Goal: Browse casually: Explore the website without a specific task or goal

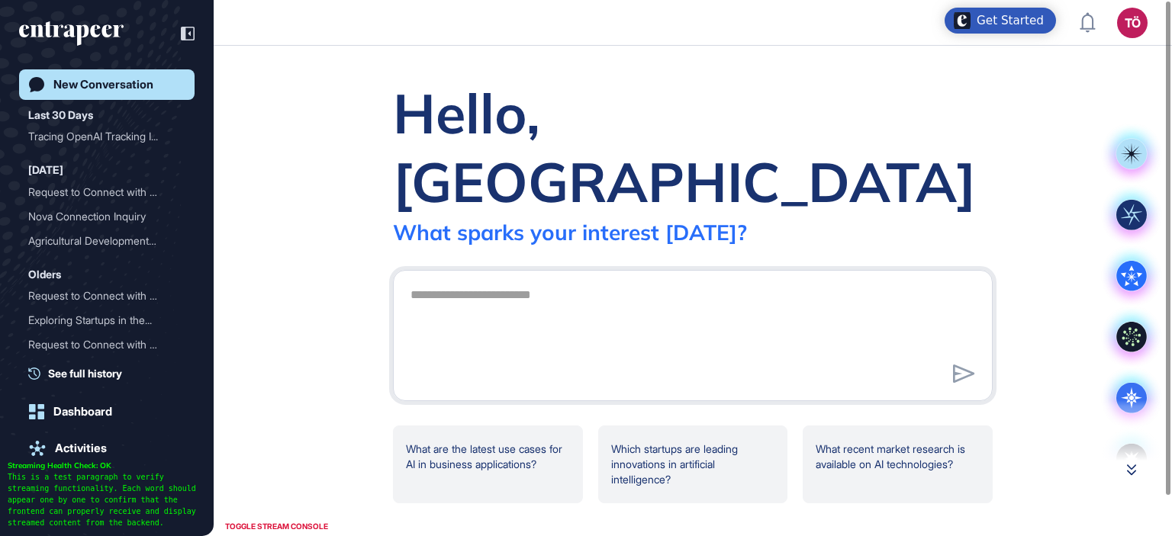
click at [1132, 471] on icon at bounding box center [1131, 469] width 9 height 11
click at [1131, 464] on icon at bounding box center [1131, 469] width 9 height 11
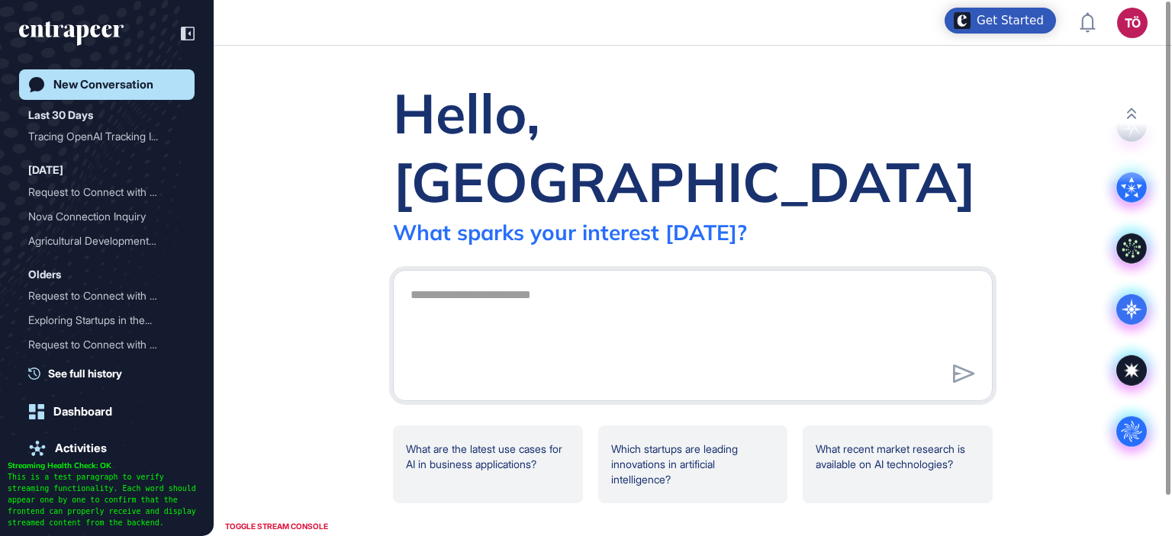
scroll to position [89, 0]
click at [1126, 108] on button at bounding box center [1131, 113] width 61 height 11
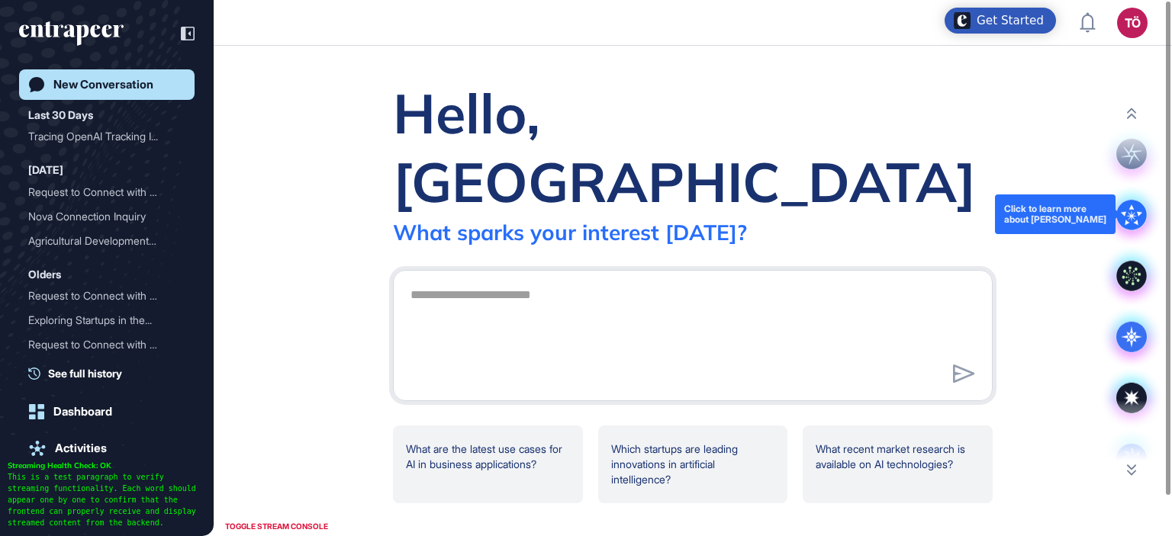
click at [1132, 212] on icon at bounding box center [1131, 215] width 31 height 31
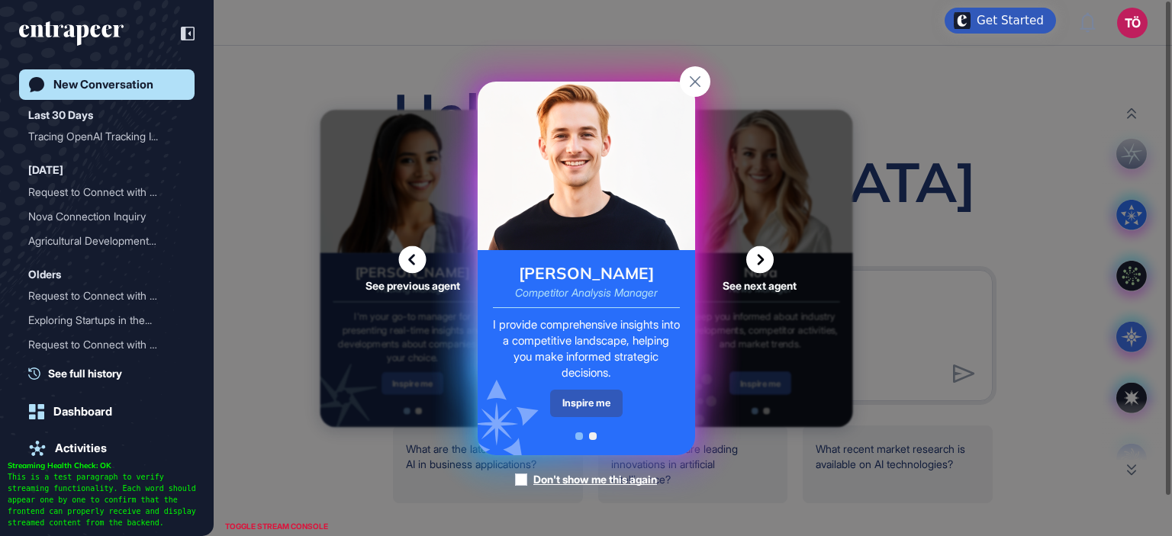
click at [757, 259] on icon at bounding box center [759, 259] width 27 height 27
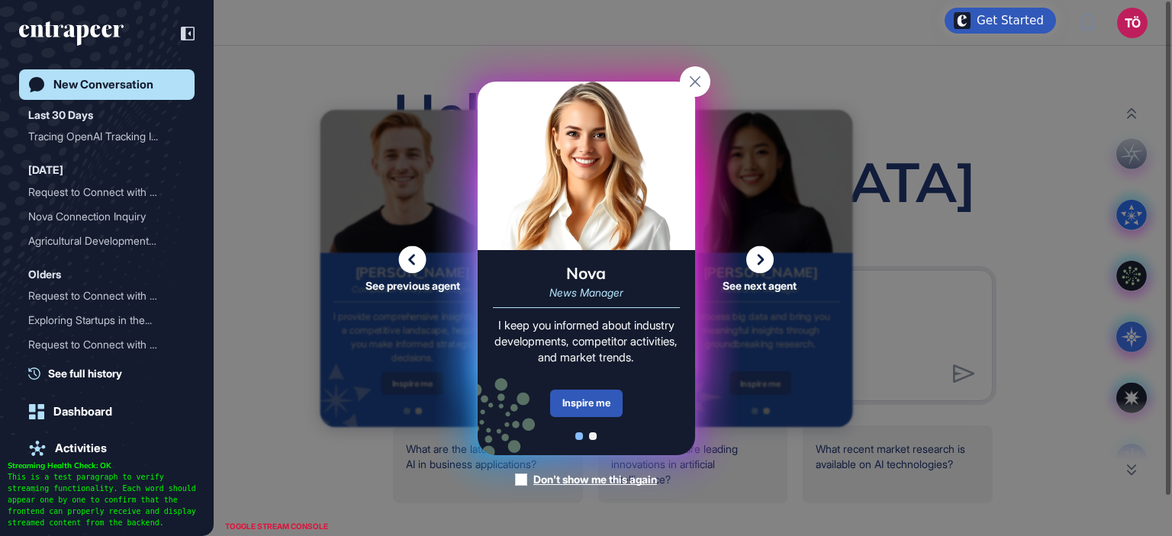
click at [754, 259] on icon at bounding box center [759, 259] width 27 height 27
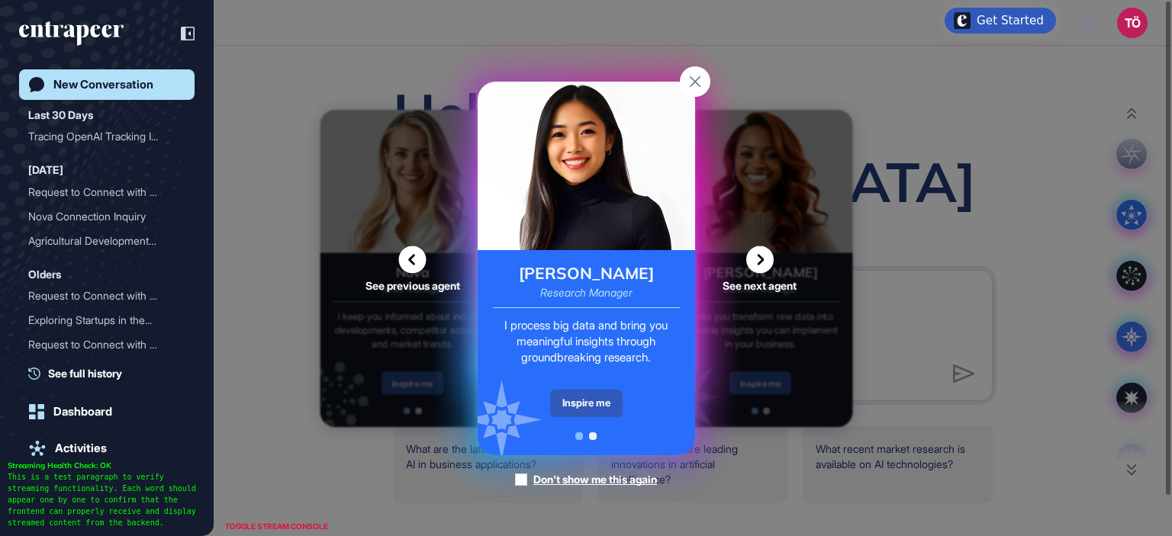
click at [754, 260] on icon at bounding box center [759, 259] width 27 height 27
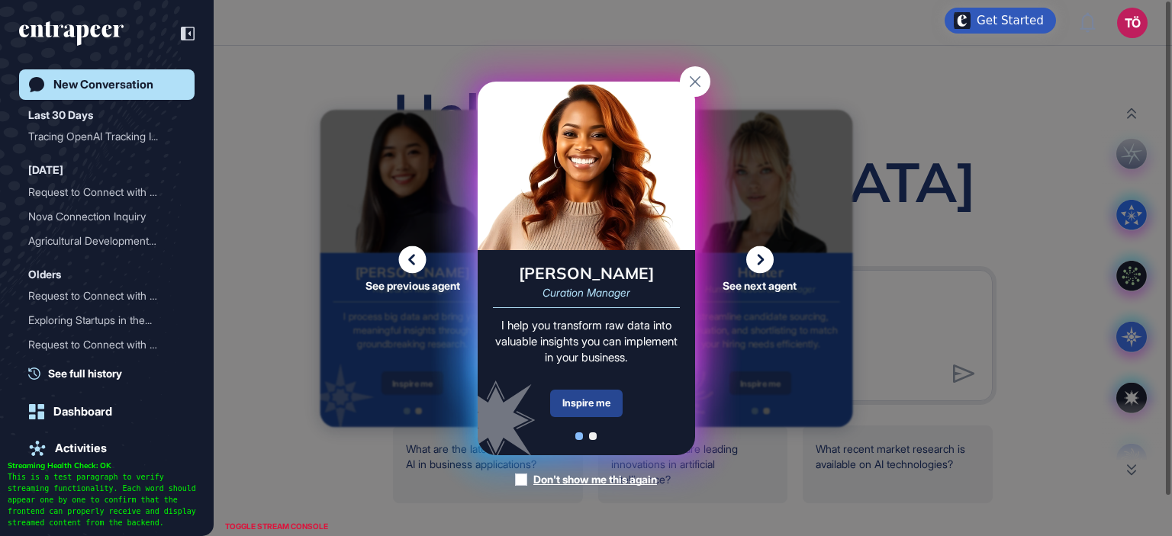
click at [616, 399] on div "Inspire me" at bounding box center [586, 403] width 72 height 27
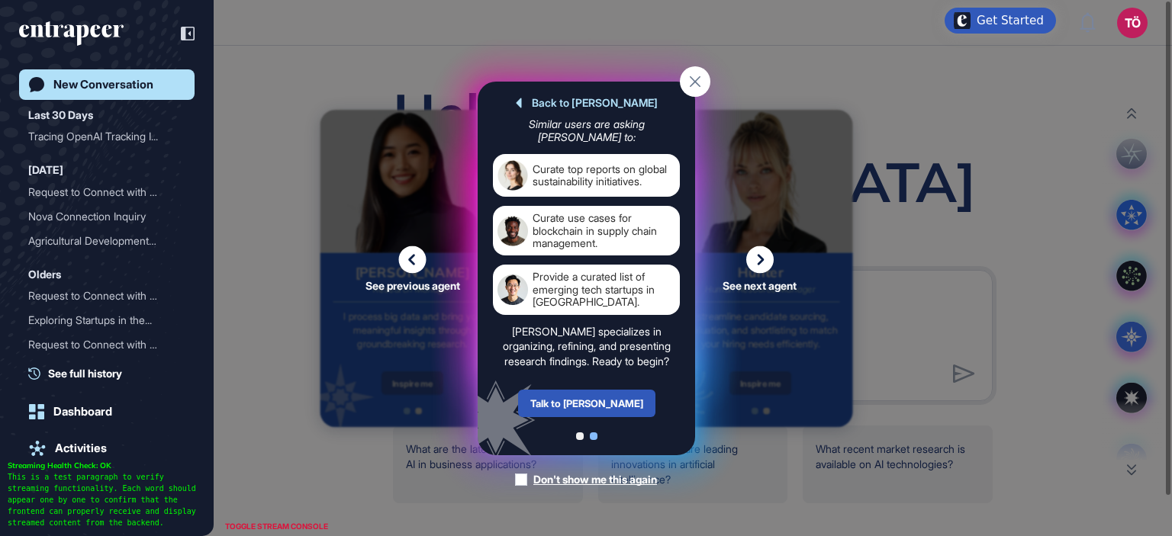
click at [762, 252] on icon at bounding box center [759, 259] width 27 height 27
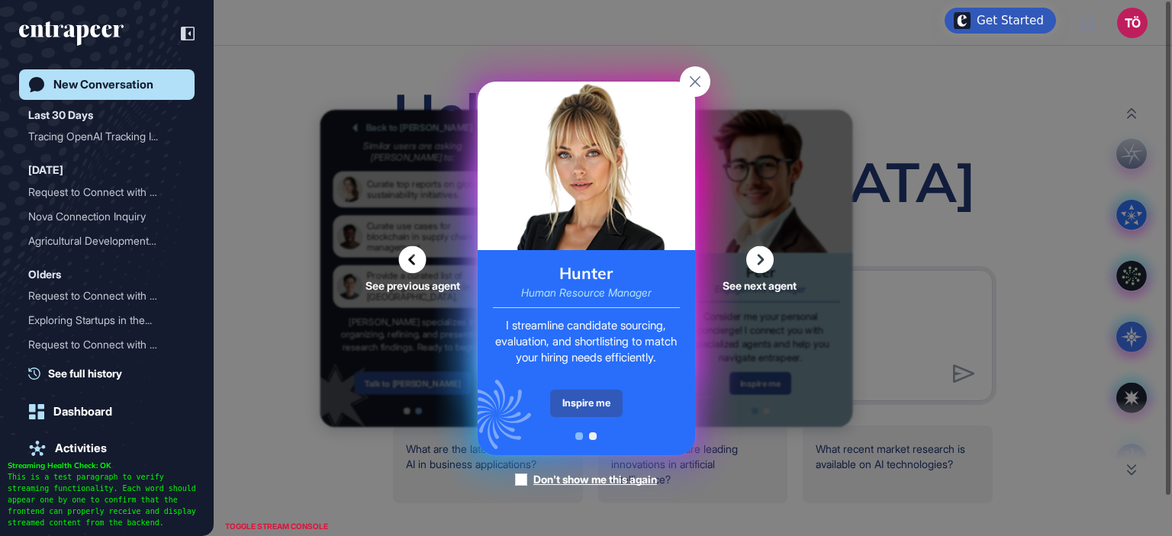
click at [759, 268] on icon at bounding box center [759, 259] width 27 height 27
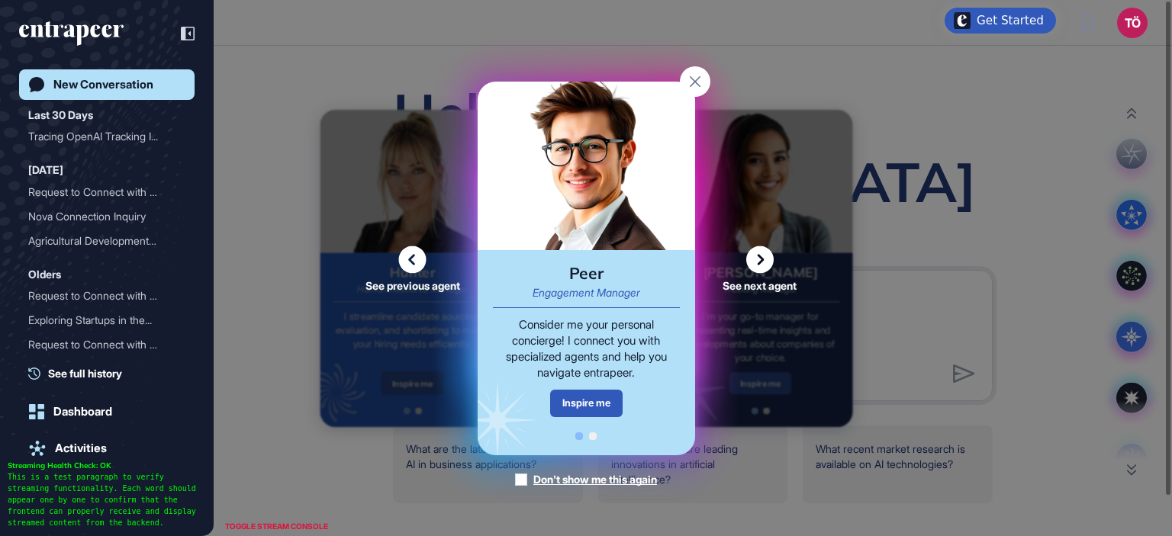
click at [757, 271] on icon at bounding box center [759, 259] width 27 height 27
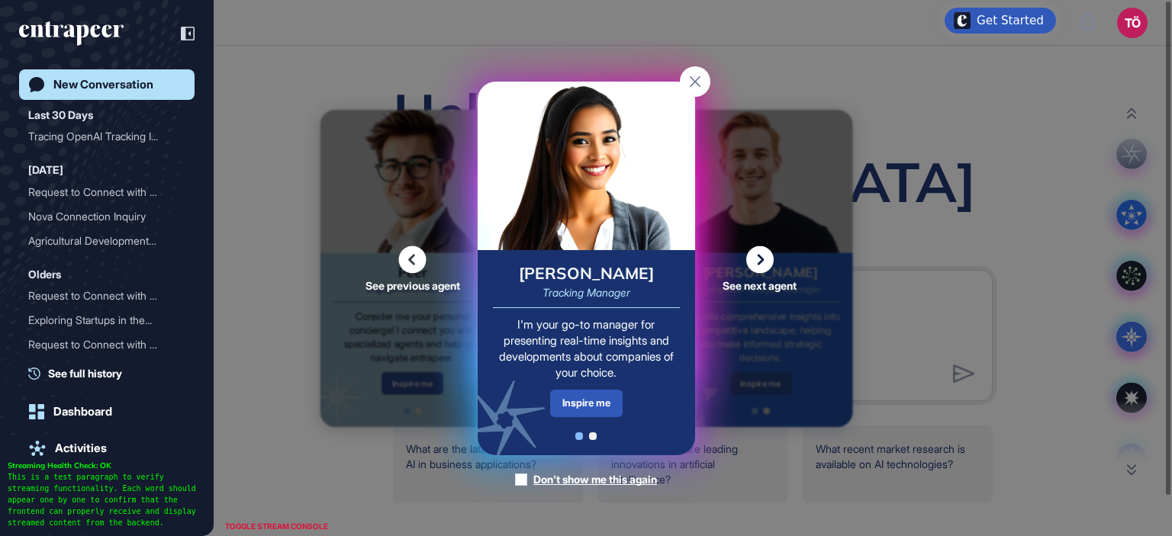
click at [757, 273] on div "See next agent" at bounding box center [759, 268] width 99 height 45
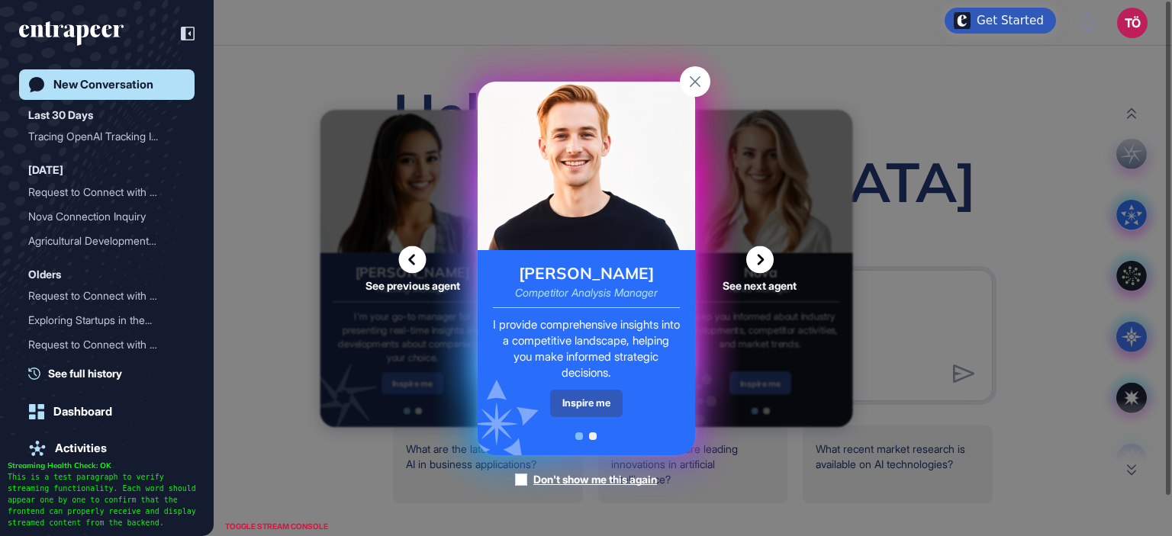
click at [757, 277] on div "See next agent" at bounding box center [759, 268] width 99 height 45
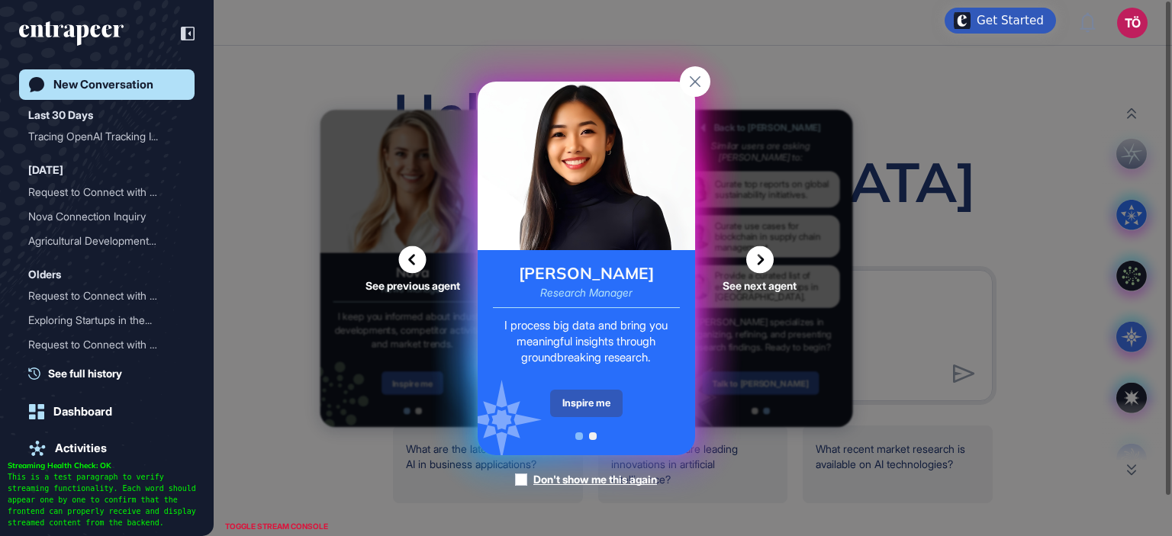
click at [696, 89] on rect at bounding box center [695, 81] width 31 height 31
